Goal: Task Accomplishment & Management: Manage account settings

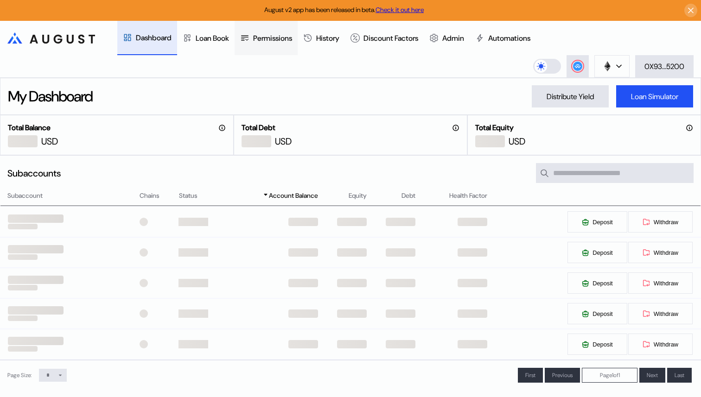
click at [287, 43] on div "Permissions" at bounding box center [272, 38] width 39 height 10
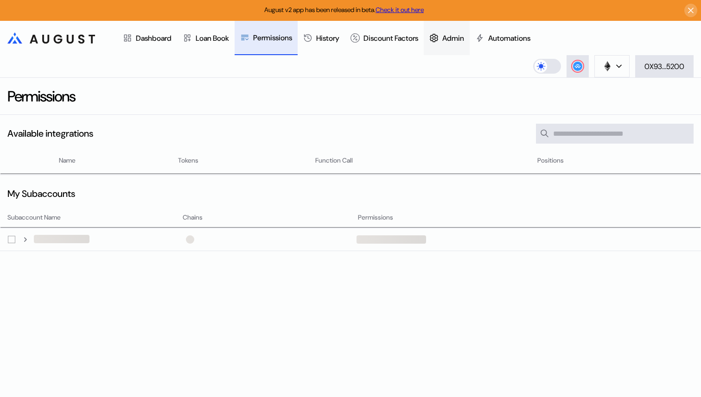
click at [464, 38] on div "Admin" at bounding box center [453, 38] width 22 height 10
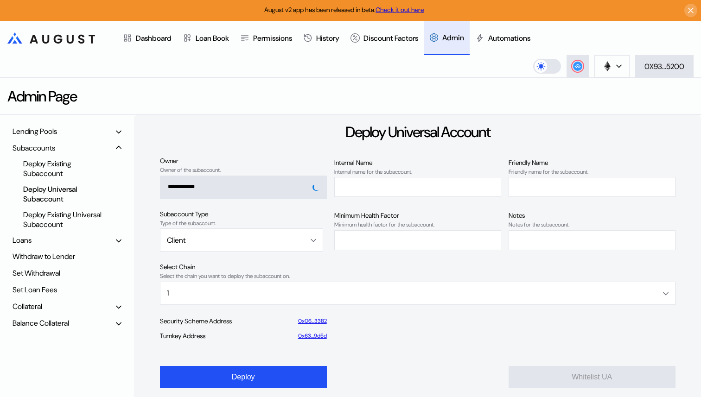
click at [70, 318] on div "Balance Collateral" at bounding box center [66, 323] width 115 height 14
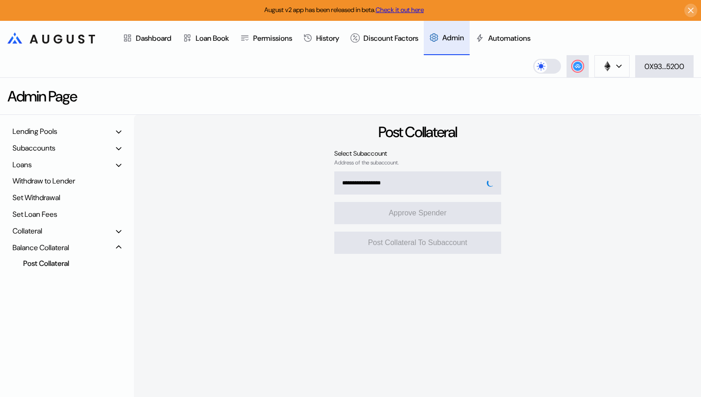
click at [70, 266] on div "Post Collateral" at bounding box center [64, 263] width 90 height 13
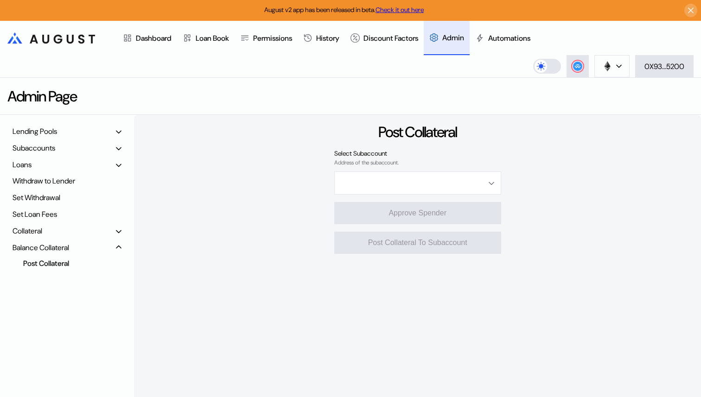
type input "**********"
click at [281, 198] on div "**********" at bounding box center [417, 282] width 567 height 334
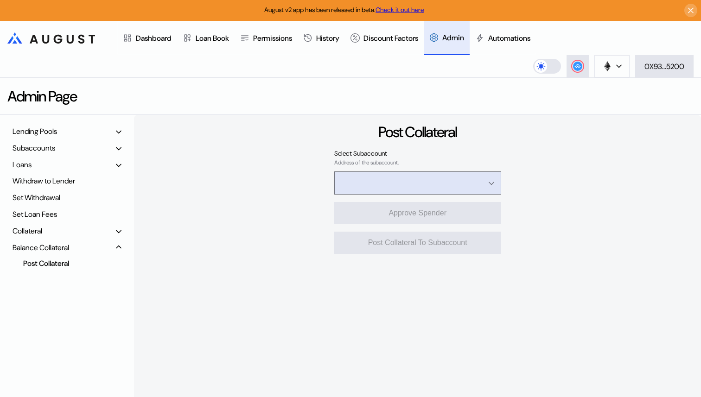
click at [359, 189] on input "Open menu" at bounding box center [412, 183] width 143 height 22
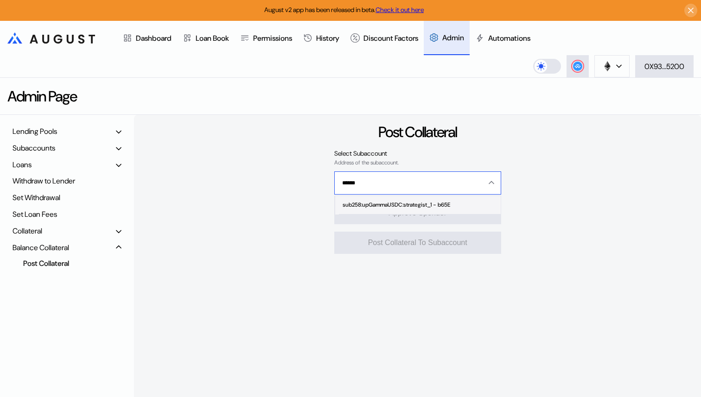
click at [359, 208] on div "sub258:upGammaUSDC:strategist_1 - b65E" at bounding box center [397, 205] width 108 height 6
type input "**********"
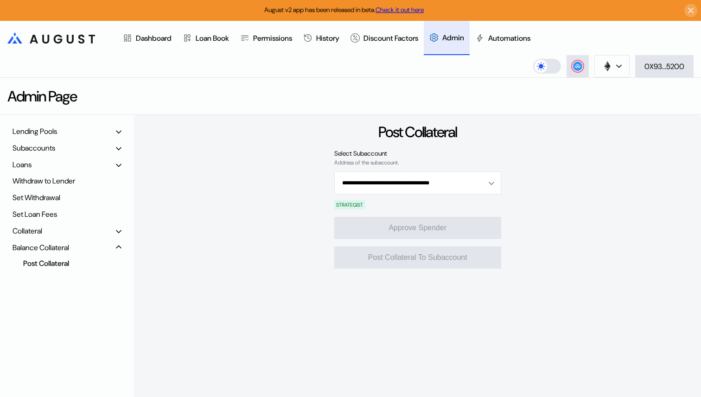
click at [281, 213] on div "**********" at bounding box center [417, 282] width 567 height 334
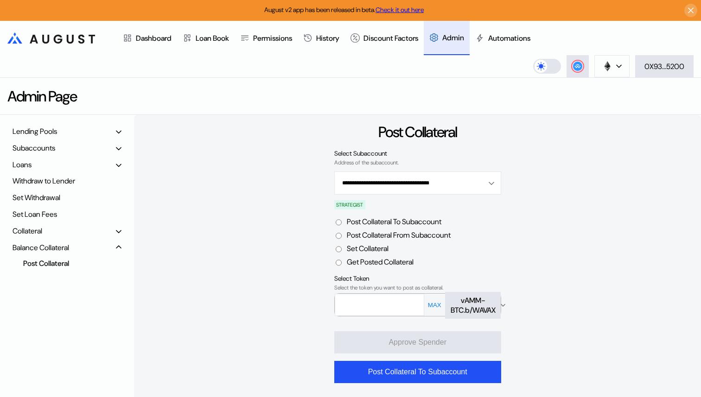
click at [302, 236] on div "**********" at bounding box center [417, 282] width 567 height 334
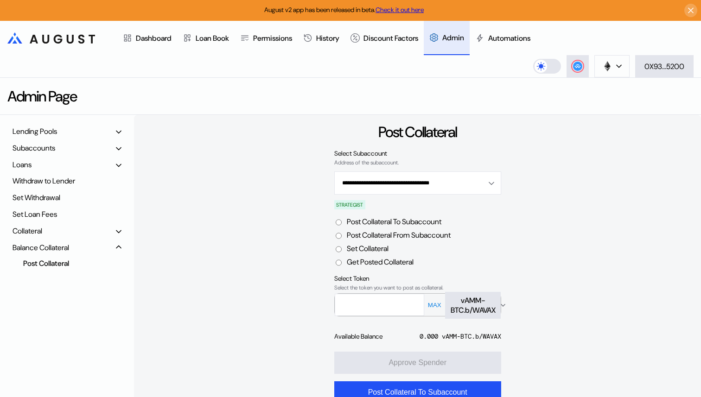
click at [366, 249] on label "Set Collateral" at bounding box center [368, 249] width 42 height 10
click at [466, 303] on div "vAMM-BTC.b/WAVAX" at bounding box center [473, 305] width 45 height 19
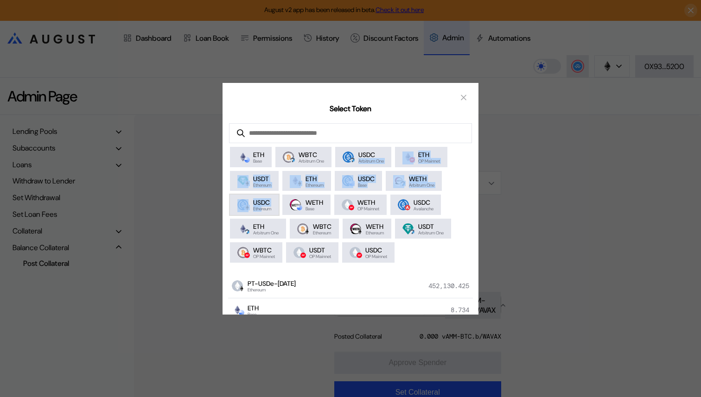
drag, startPoint x: 363, startPoint y: 161, endPoint x: 261, endPoint y: 208, distance: 112.0
click at [261, 209] on div "ETH Base WBTC Arbitrum One USDC Arbitrum One ETH OP Mainnet USDT Ethereum ETH E…" at bounding box center [351, 204] width 256 height 123
click at [261, 207] on span "USDC" at bounding box center [262, 202] width 18 height 8
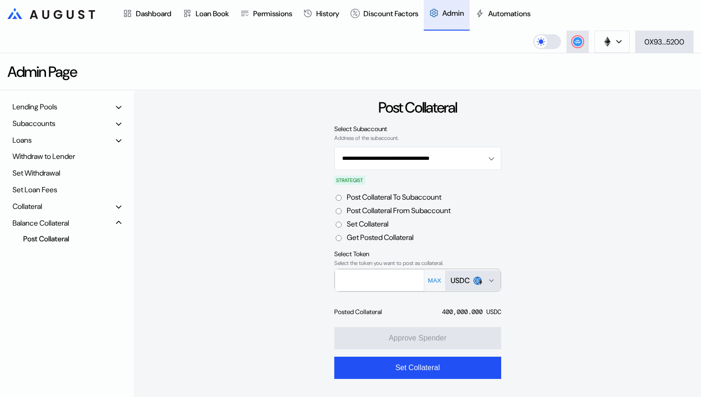
scroll to position [51, 0]
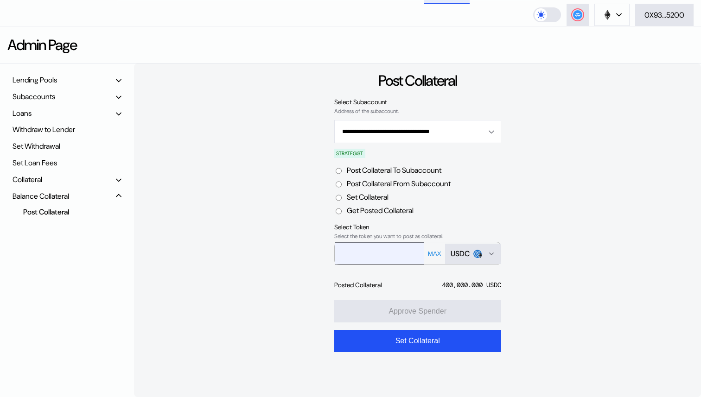
click at [367, 249] on input "text" at bounding box center [372, 253] width 75 height 19
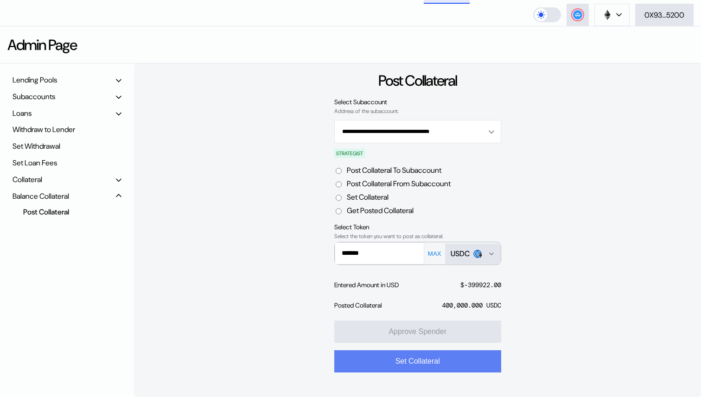
type input "*******"
click at [389, 364] on button "Set Collateral" at bounding box center [417, 362] width 167 height 22
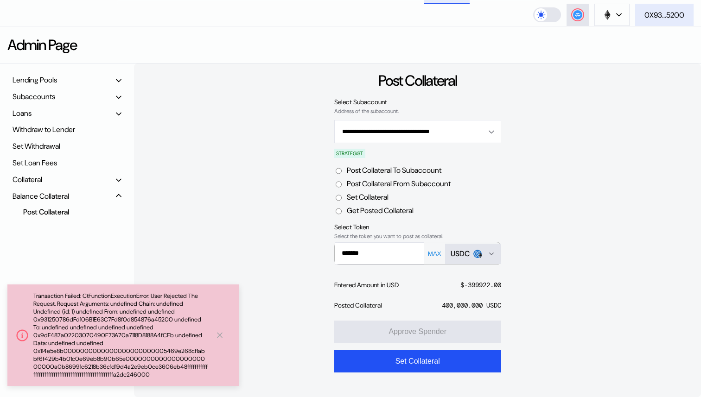
click at [636, 20] on button "0X93...5200" at bounding box center [664, 15] width 58 height 22
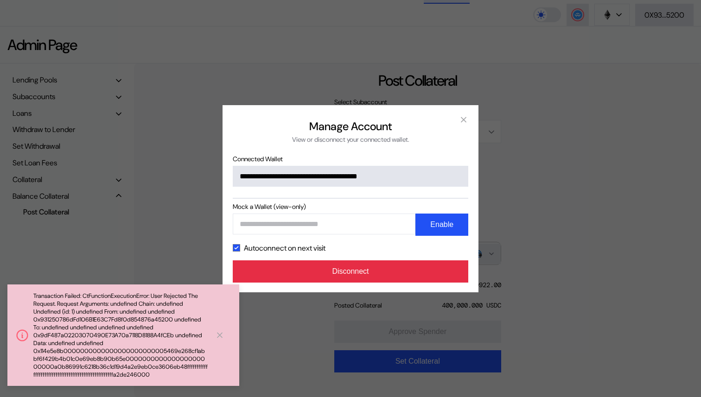
click at [397, 275] on button "Disconnect" at bounding box center [351, 272] width 236 height 22
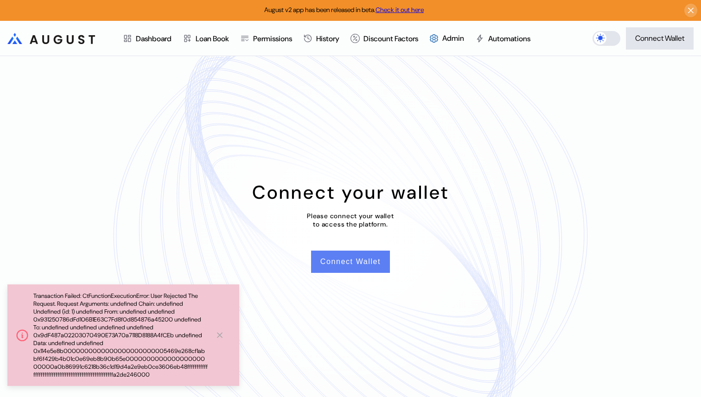
click at [362, 259] on button "Connect Wallet" at bounding box center [350, 262] width 79 height 22
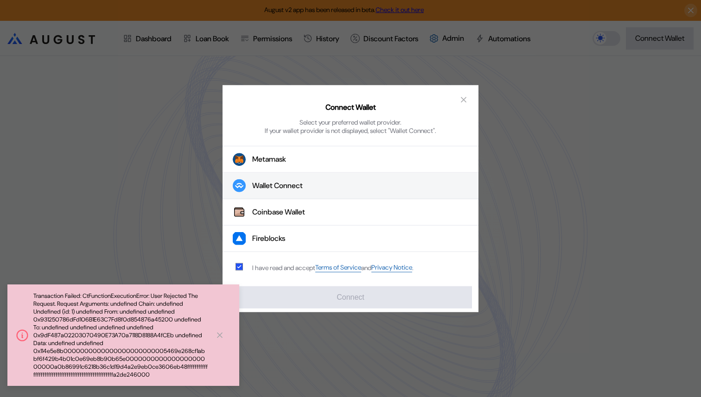
click at [290, 189] on div "Wallet Connect" at bounding box center [277, 186] width 51 height 10
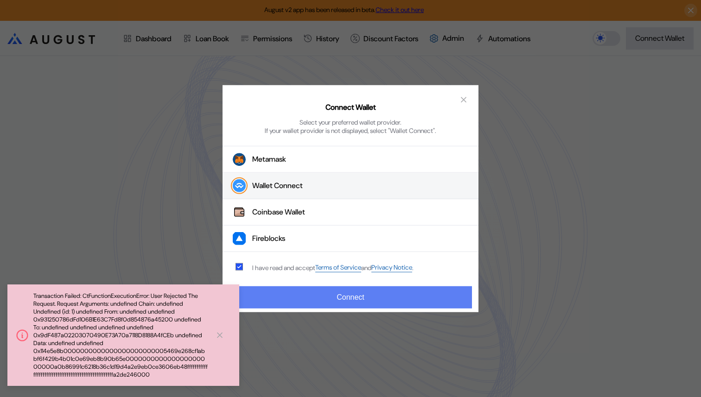
click at [300, 299] on button "Connect" at bounding box center [350, 298] width 243 height 22
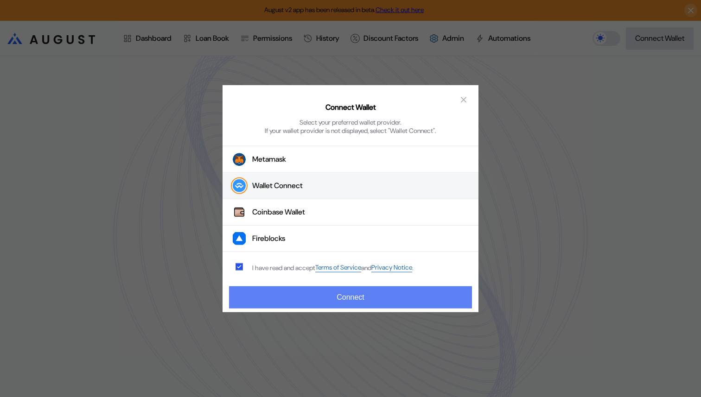
click at [300, 299] on button "Connect" at bounding box center [350, 298] width 243 height 22
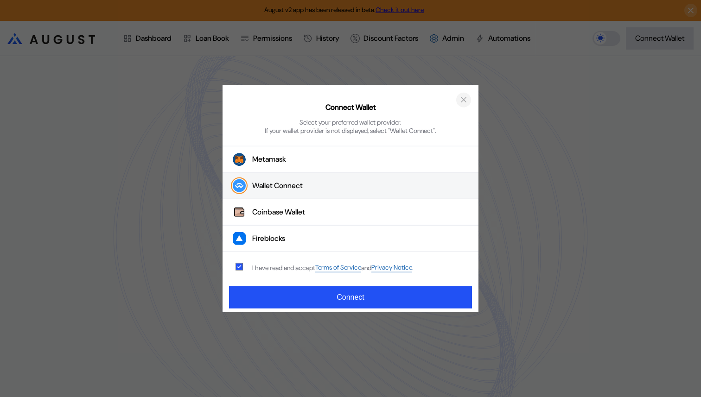
click at [461, 102] on icon "close modal" at bounding box center [463, 99] width 5 height 5
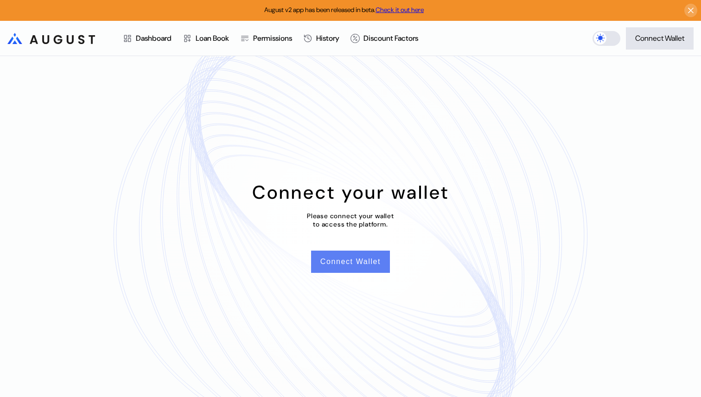
click at [362, 258] on button "Connect Wallet" at bounding box center [350, 262] width 79 height 22
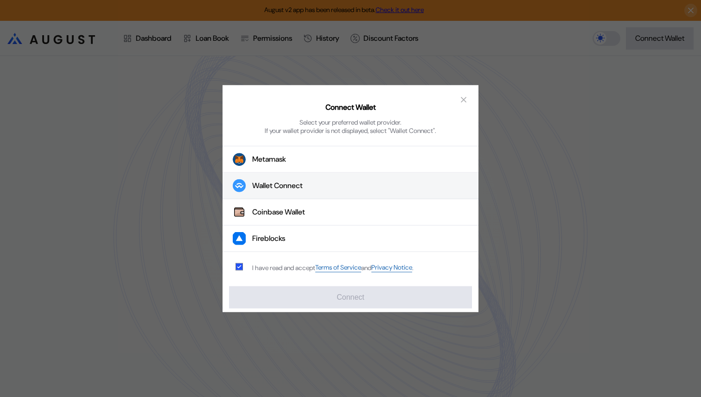
click at [306, 192] on button "Wallet Connect" at bounding box center [351, 186] width 256 height 26
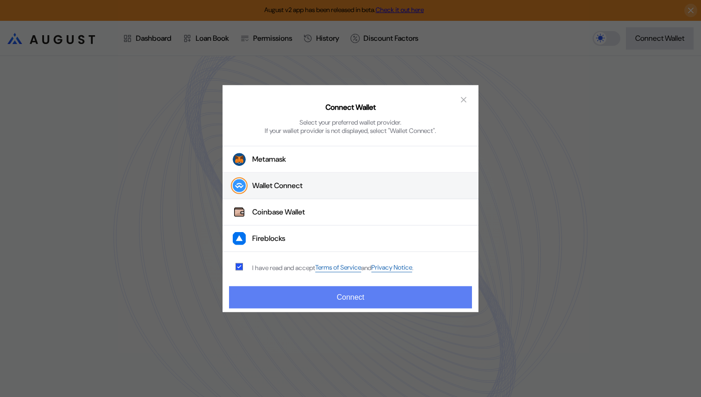
click at [290, 292] on button "Connect" at bounding box center [350, 298] width 243 height 22
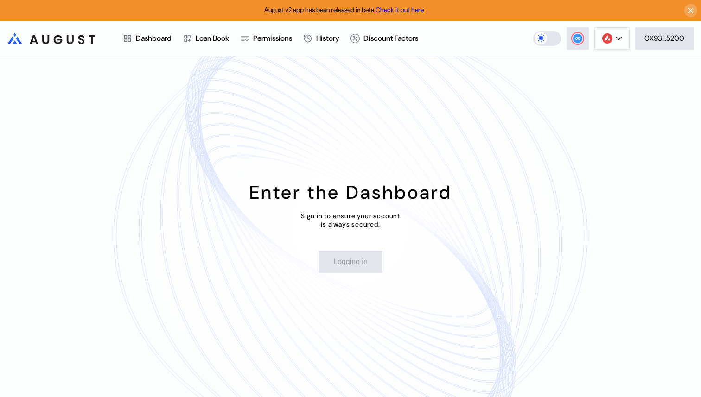
click at [306, 150] on div "Enter the Dashboard Sign in to ensure your account is always secured. Logging in" at bounding box center [350, 226] width 701 height 341
click at [599, 36] on button at bounding box center [611, 38] width 35 height 22
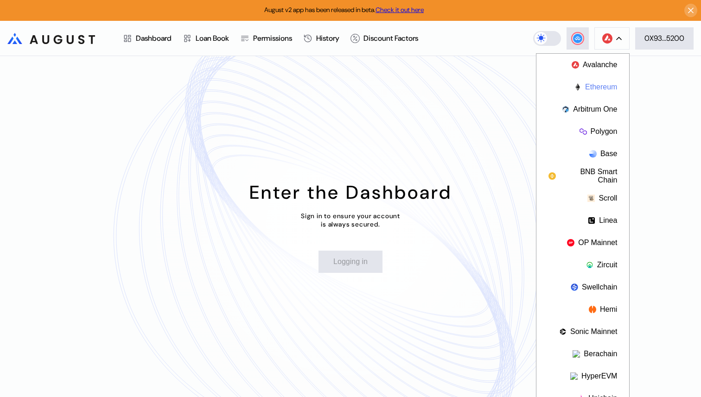
click at [594, 93] on button "Ethereum" at bounding box center [582, 87] width 93 height 22
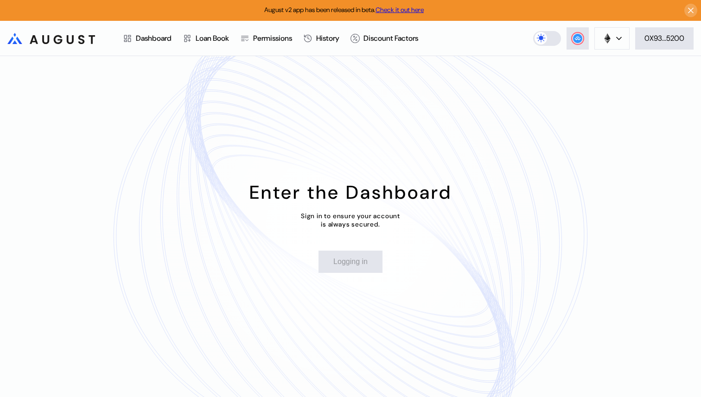
click at [429, 108] on div "Enter the Dashboard Sign in to ensure your account is always secured. Logging in" at bounding box center [350, 226] width 701 height 341
click at [510, 109] on div "Enter the Dashboard Sign in to ensure your account is always secured. Logging in" at bounding box center [350, 226] width 701 height 341
click at [692, 10] on icon at bounding box center [691, 10] width 9 height 9
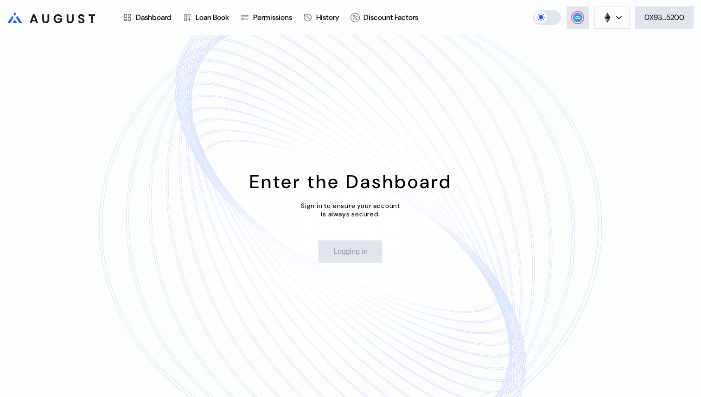
click at [459, 32] on header ".cls-1 { fill: url(#radial-gradient); } .cls-1, .cls-2 { stroke-width: 0px; } .…" at bounding box center [350, 17] width 701 height 35
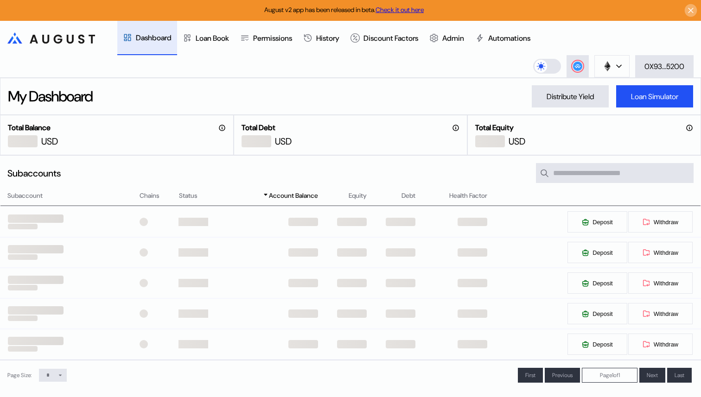
click at [691, 7] on icon at bounding box center [691, 10] width 9 height 9
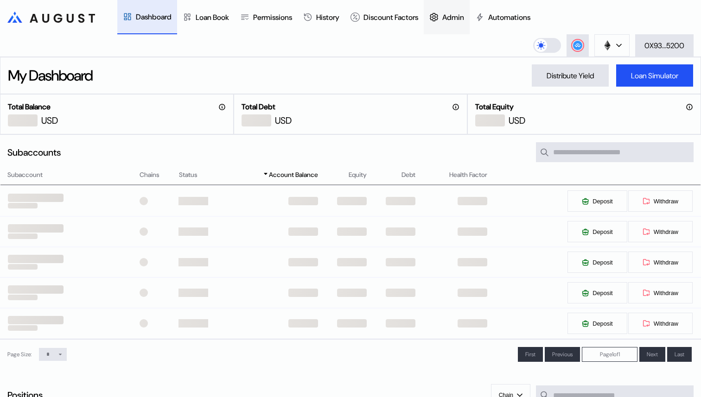
click at [464, 16] on div "Admin" at bounding box center [453, 18] width 22 height 10
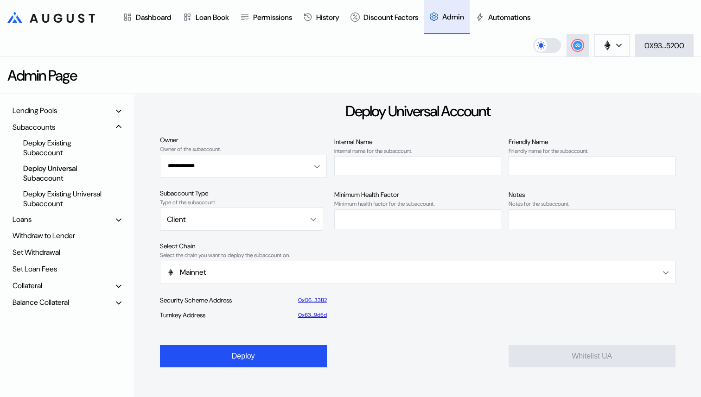
click at [80, 302] on div "Balance Collateral" at bounding box center [66, 302] width 115 height 14
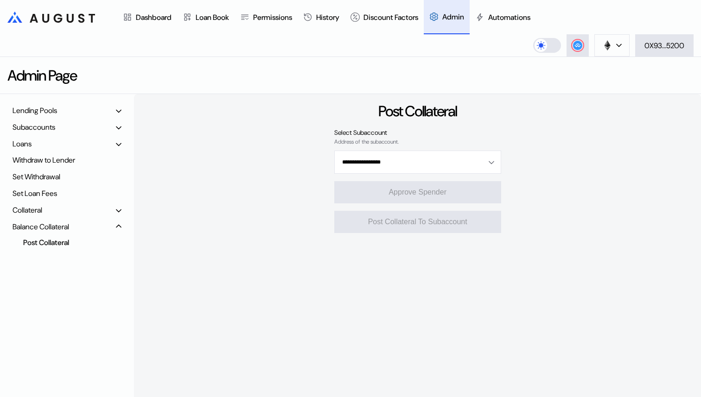
click at [56, 246] on div "Post Collateral" at bounding box center [64, 242] width 90 height 13
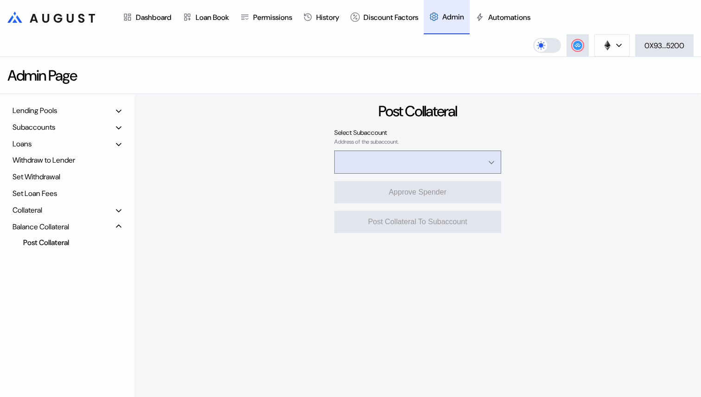
click at [363, 168] on input "Open menu" at bounding box center [412, 162] width 143 height 22
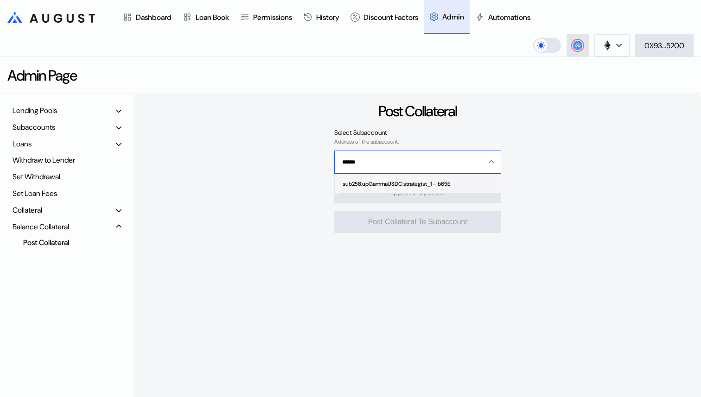
click at [364, 181] on div "sub258:upGammaUSDC:strategist_1 - b65E" at bounding box center [397, 184] width 108 height 6
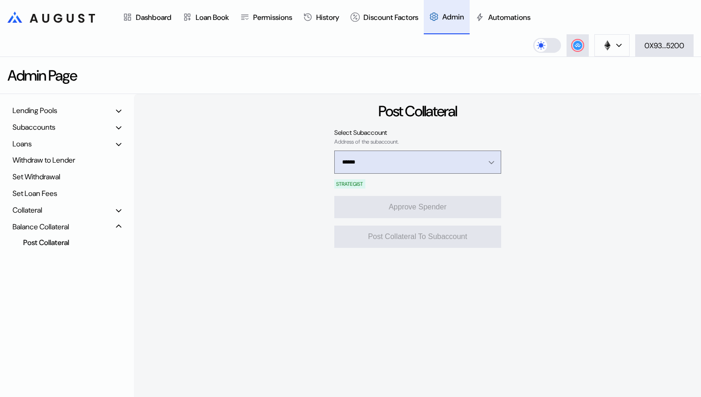
click at [368, 167] on input "******" at bounding box center [412, 162] width 143 height 22
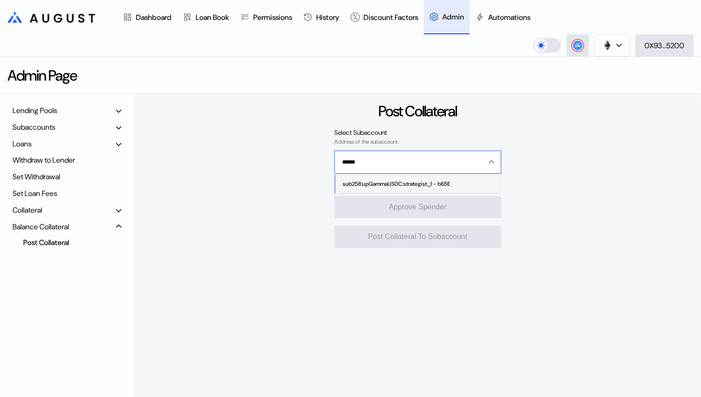
click at [368, 181] on div "sub258:upGammaUSDC:strategist_1 - b65E" at bounding box center [397, 184] width 108 height 6
type input "**********"
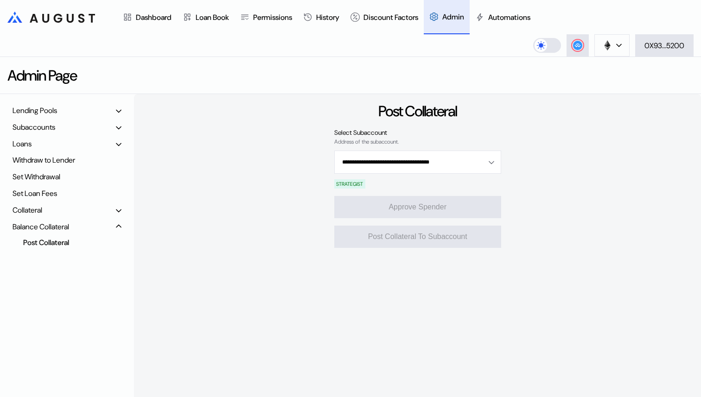
click at [259, 175] on div "**********" at bounding box center [417, 261] width 567 height 334
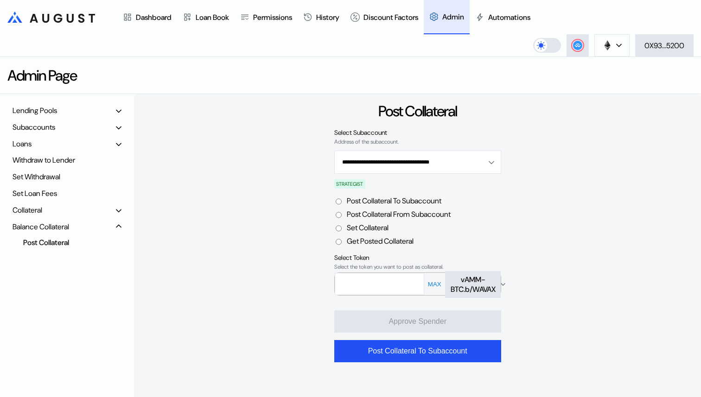
click at [82, 229] on div "Balance Collateral" at bounding box center [66, 227] width 115 height 14
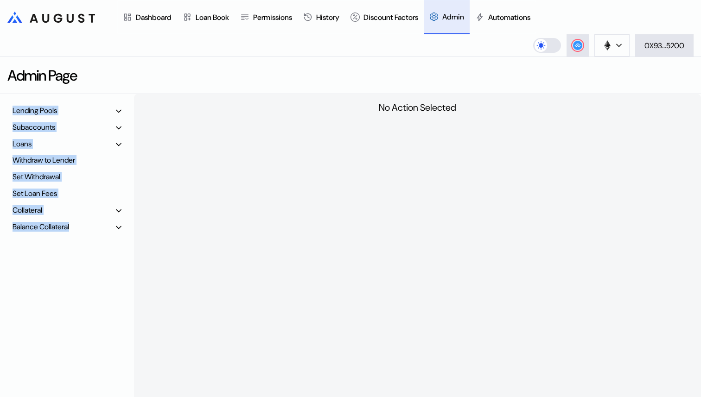
click at [82, 229] on div "Balance Collateral" at bounding box center [66, 227] width 115 height 14
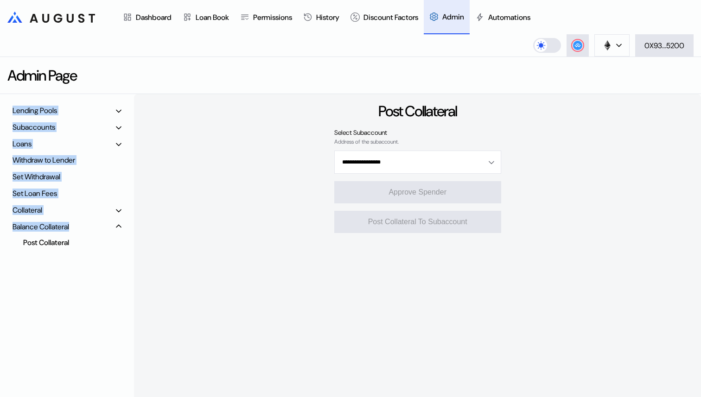
click at [82, 229] on div "Balance Collateral" at bounding box center [66, 227] width 115 height 14
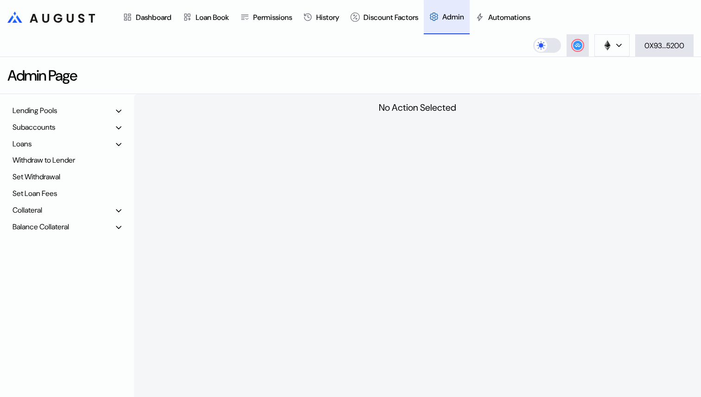
click at [81, 230] on div "Balance Collateral" at bounding box center [66, 227] width 115 height 14
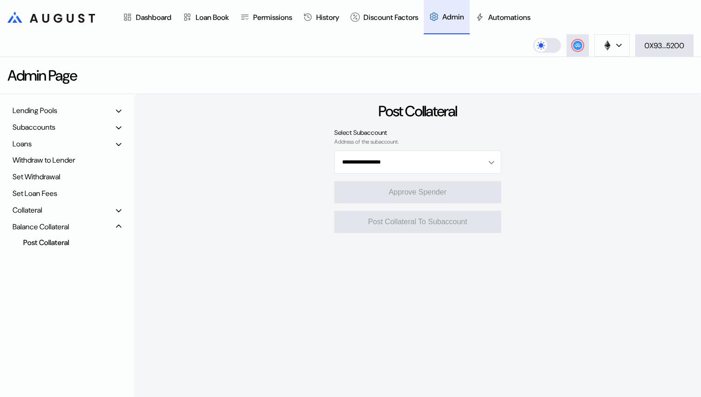
click at [76, 240] on div "Post Collateral" at bounding box center [64, 242] width 90 height 13
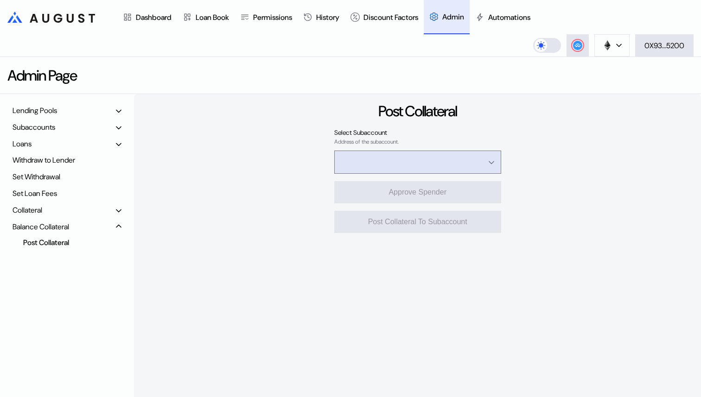
click at [392, 163] on input "Open menu" at bounding box center [412, 162] width 143 height 22
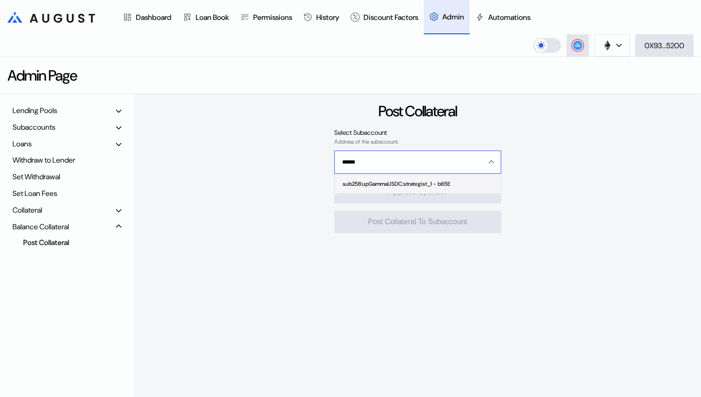
click at [394, 177] on span "sub258:upGammaUSDC:strategist_1 - b65E" at bounding box center [419, 184] width 161 height 19
type input "**********"
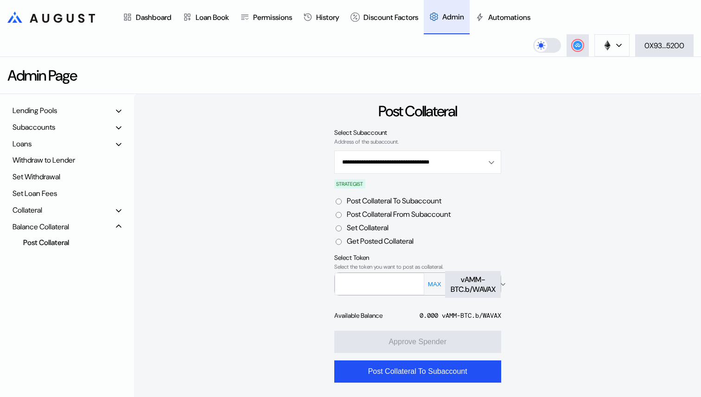
click at [392, 212] on label "Post Collateral From Subaccount" at bounding box center [399, 215] width 104 height 10
click at [379, 228] on label "Set Collateral" at bounding box center [368, 228] width 42 height 10
click at [472, 291] on div "vAMM-BTC.b/WAVAX" at bounding box center [473, 284] width 45 height 19
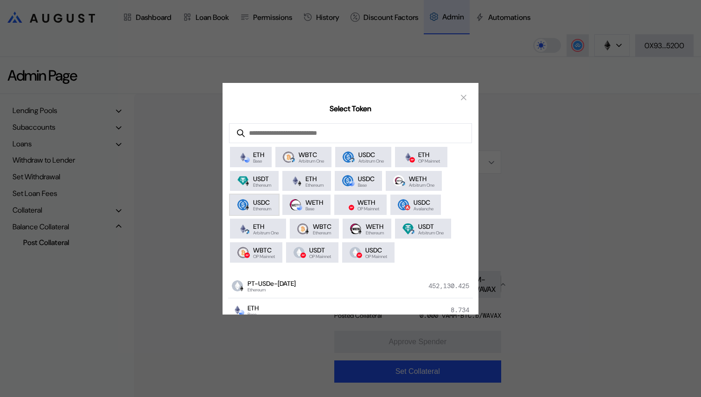
click at [271, 209] on span "Ethereum" at bounding box center [262, 209] width 18 height 5
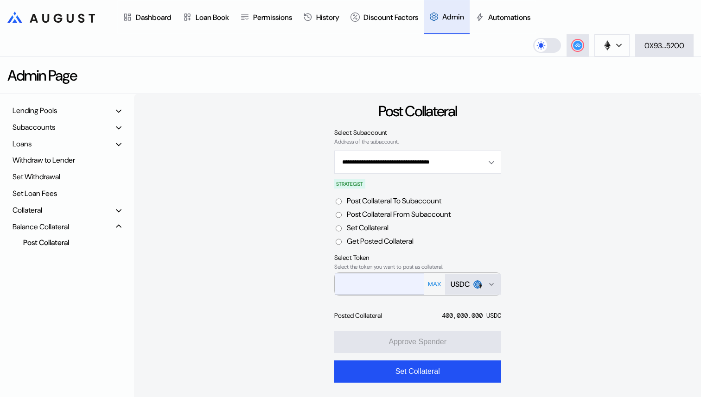
click at [407, 291] on input "text" at bounding box center [372, 283] width 75 height 19
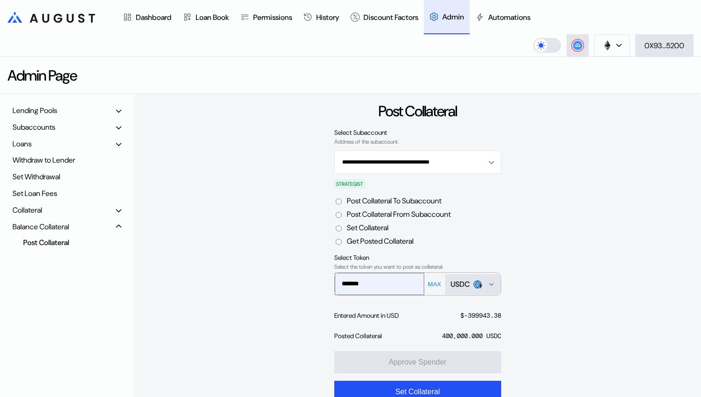
click at [358, 285] on input "*******" at bounding box center [372, 283] width 75 height 19
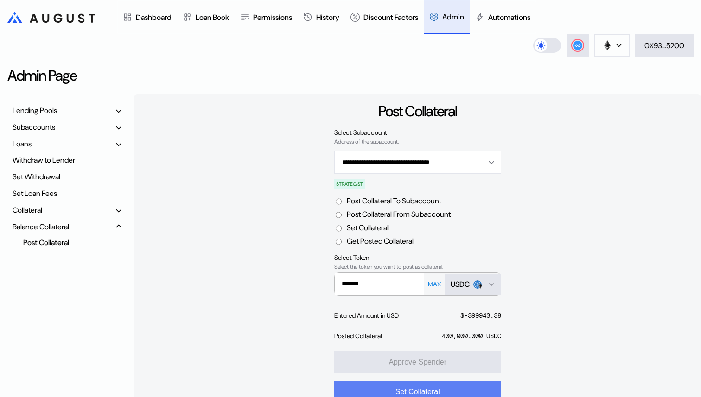
type input "*******"
click at [404, 388] on button "Set Collateral" at bounding box center [417, 392] width 167 height 22
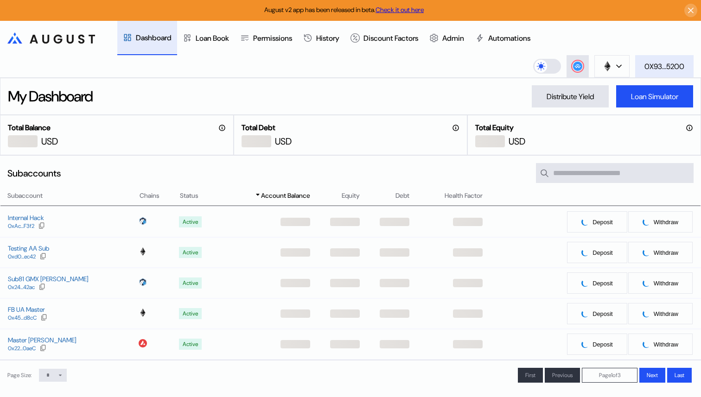
click at [651, 68] on div "0X93...5200" at bounding box center [664, 67] width 40 height 10
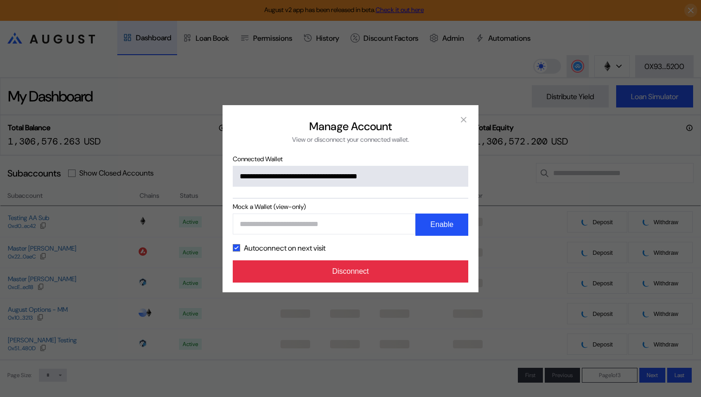
click at [446, 273] on button "Disconnect" at bounding box center [351, 272] width 236 height 22
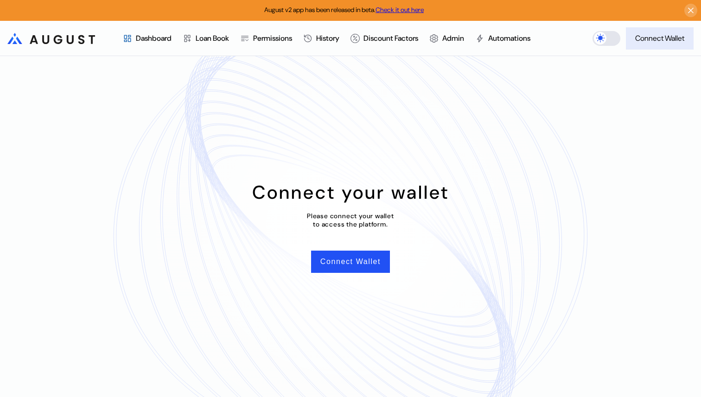
click at [657, 40] on div "Connect Wallet" at bounding box center [659, 38] width 49 height 10
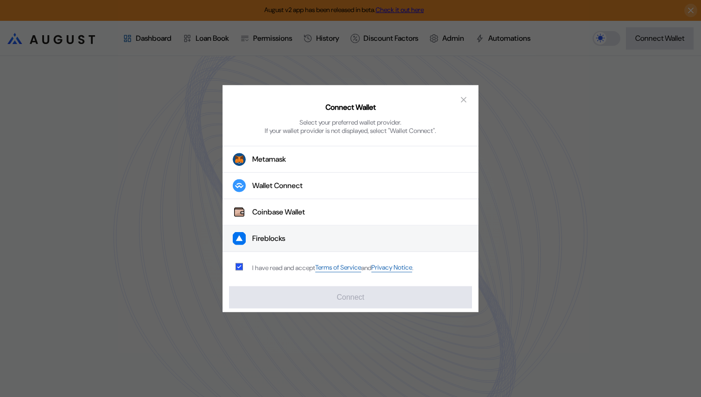
click at [270, 230] on button "Fireblocks" at bounding box center [351, 239] width 256 height 26
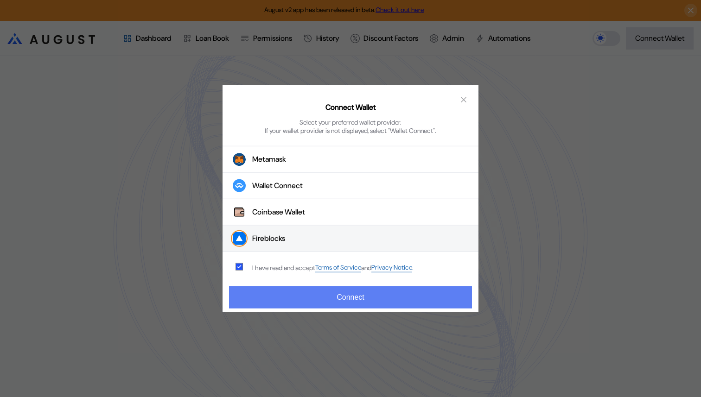
click at [274, 289] on button "Connect" at bounding box center [350, 298] width 243 height 22
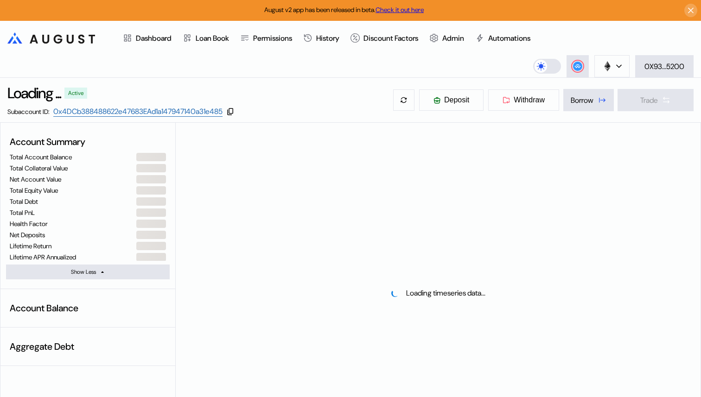
select select "*"
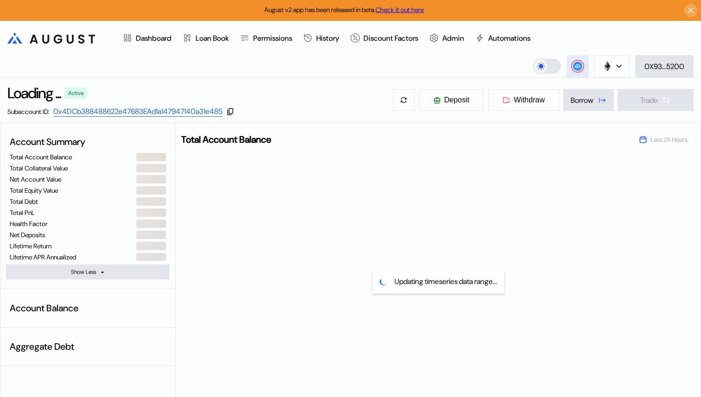
click at [570, 62] on button at bounding box center [578, 66] width 22 height 22
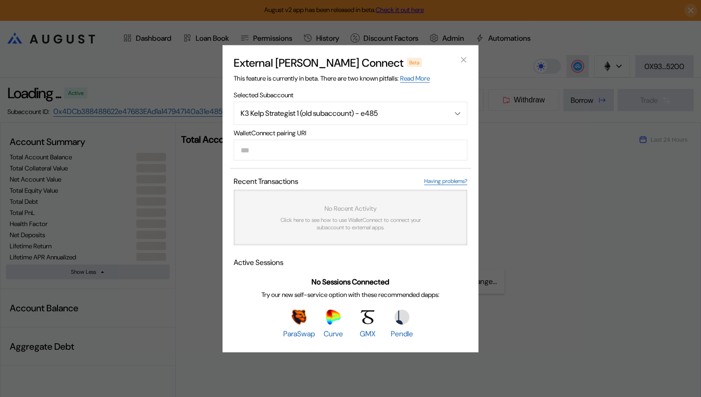
type input "**********"
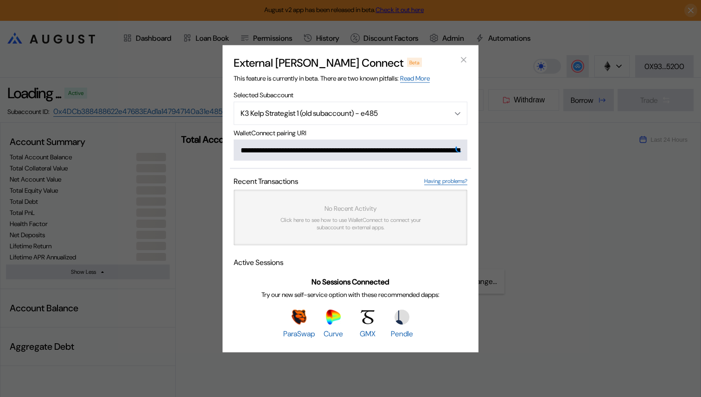
scroll to position [0, 570]
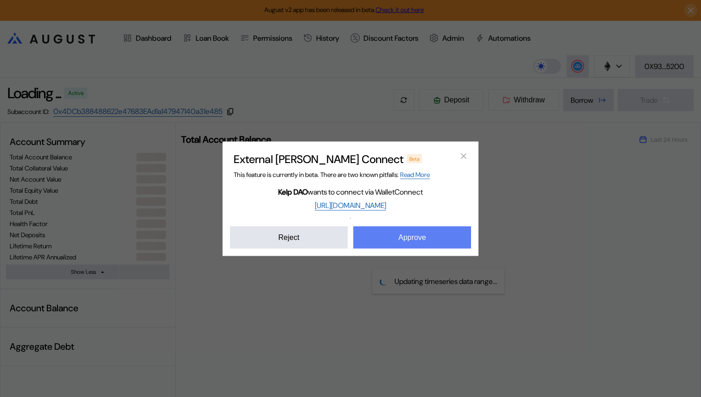
click at [397, 226] on button "Approve" at bounding box center [412, 237] width 118 height 22
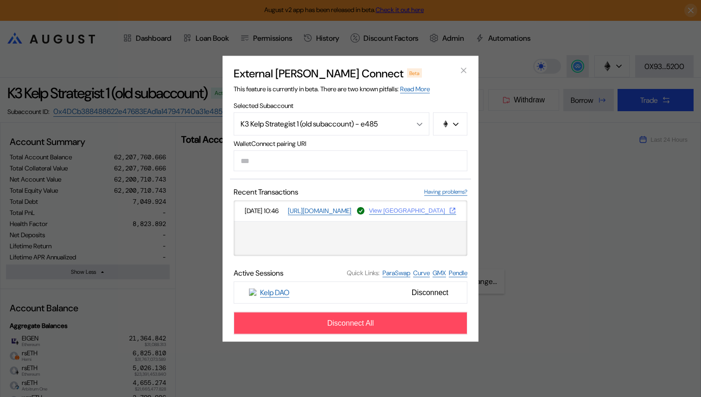
click at [427, 213] on button "View [GEOGRAPHIC_DATA]" at bounding box center [412, 210] width 87 height 7
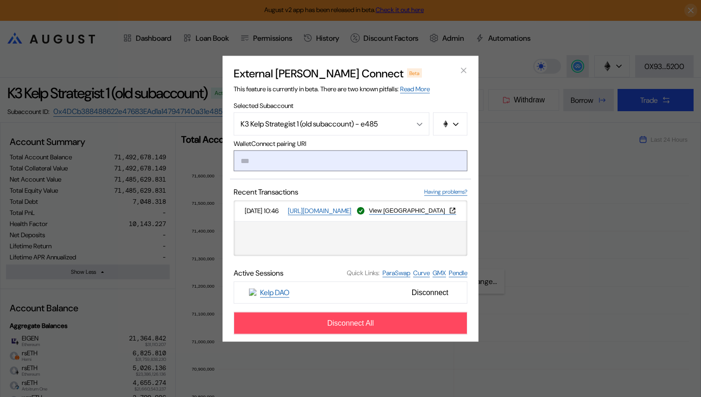
click at [367, 166] on input "modal" at bounding box center [351, 160] width 234 height 21
paste input "**********"
type input "**********"
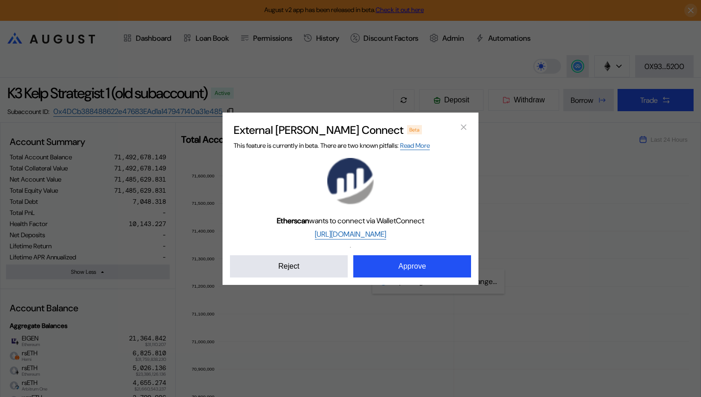
click at [333, 161] on img "modal" at bounding box center [350, 181] width 46 height 46
click at [388, 264] on button "Approve" at bounding box center [412, 266] width 118 height 22
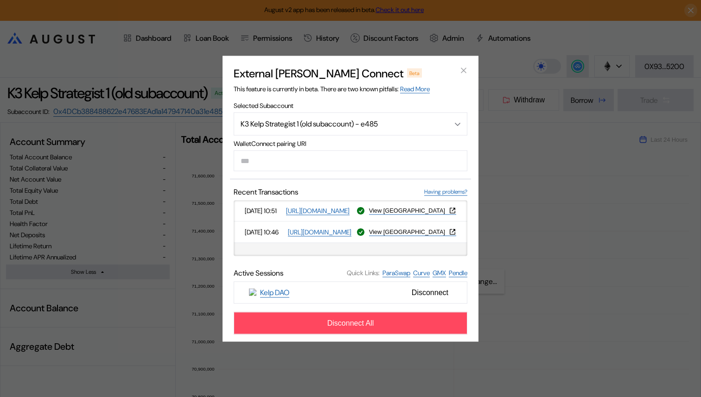
type input "**********"
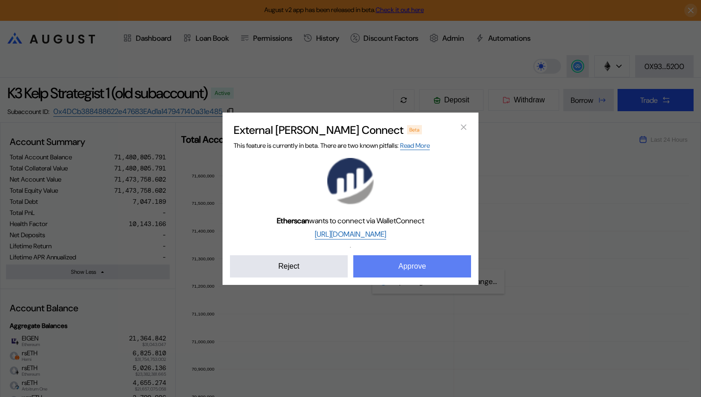
click at [372, 259] on button "Approve" at bounding box center [412, 266] width 118 height 22
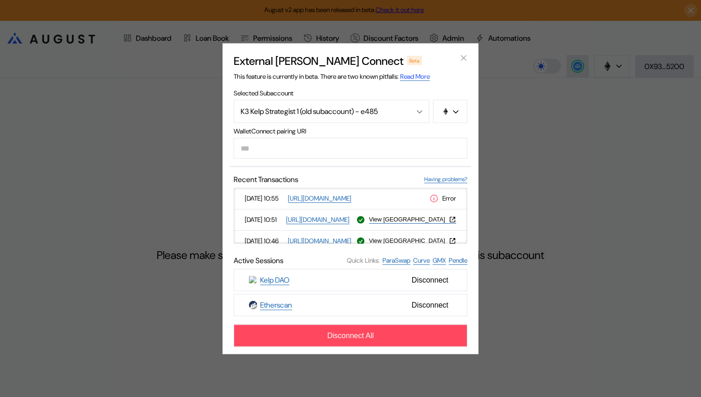
select select "*"
